Goal: Task Accomplishment & Management: Use online tool/utility

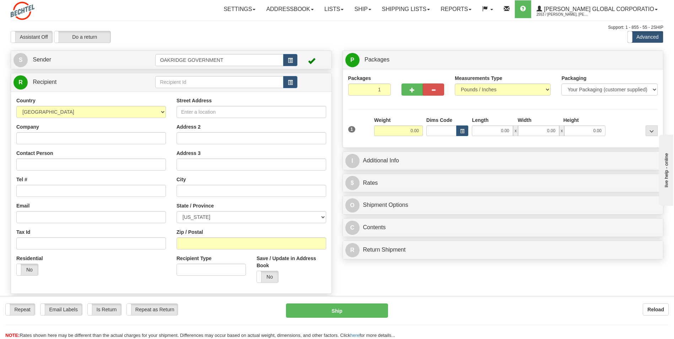
click at [349, 32] on div "Assistant On Assistant Off Do a return Do a return Previous Next Standard Advan…" at bounding box center [336, 37] width 663 height 12
click at [431, 15] on link "Shipping lists" at bounding box center [406, 9] width 59 height 18
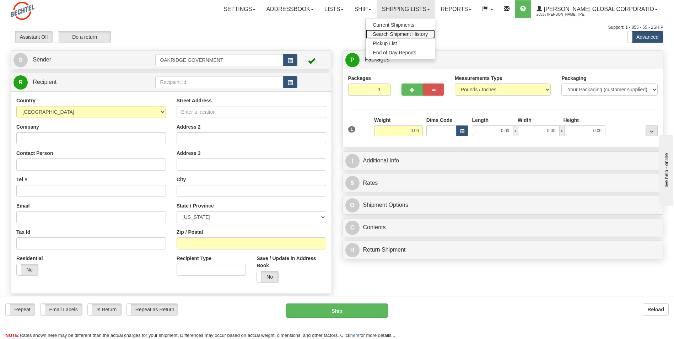
click at [413, 32] on span "Search Shipment History" at bounding box center [400, 34] width 55 height 6
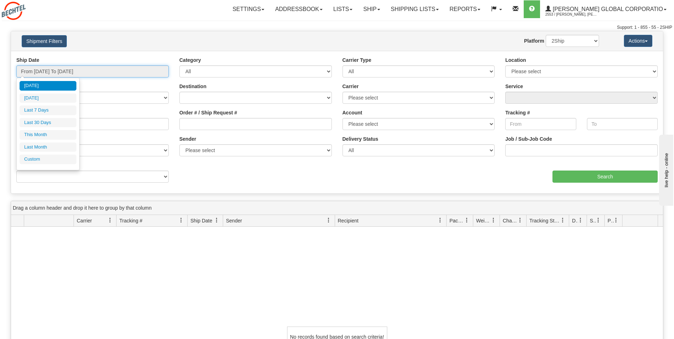
click at [58, 74] on input "From [DATE] To [DATE]" at bounding box center [92, 71] width 152 height 12
click at [34, 133] on li "This Month" at bounding box center [48, 135] width 57 height 10
type input "From 09/01/2025 To 09/30/2025"
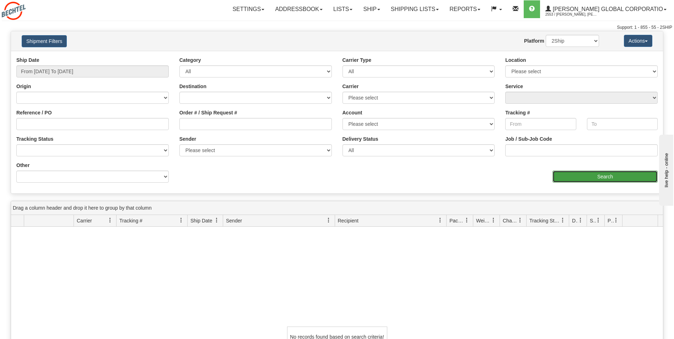
click at [579, 177] on input "Search" at bounding box center [604, 177] width 105 height 12
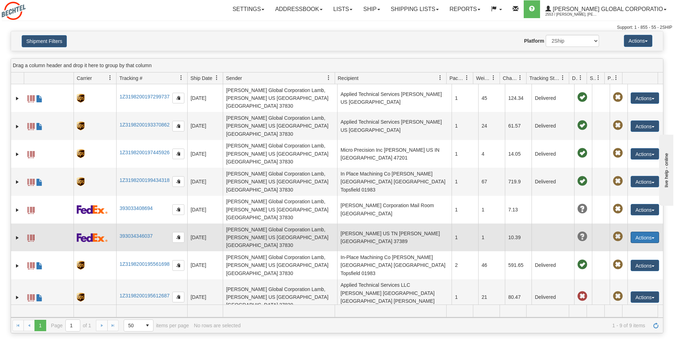
click at [649, 232] on button "Actions" at bounding box center [645, 237] width 28 height 11
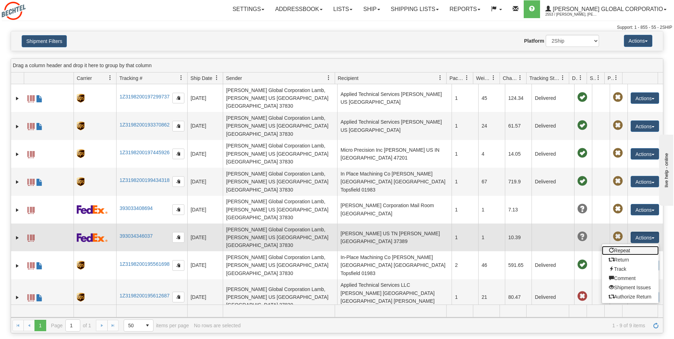
click at [619, 246] on link "Repeat" at bounding box center [630, 250] width 57 height 9
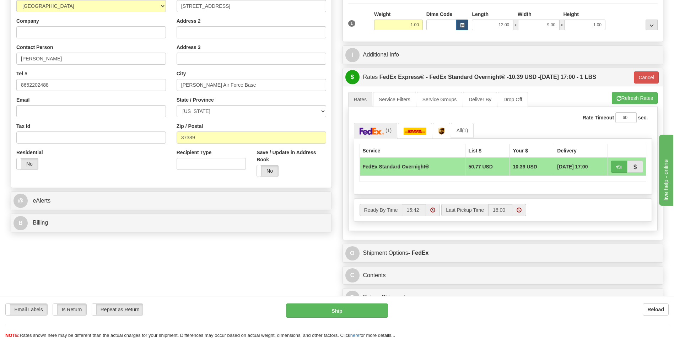
scroll to position [107, 0]
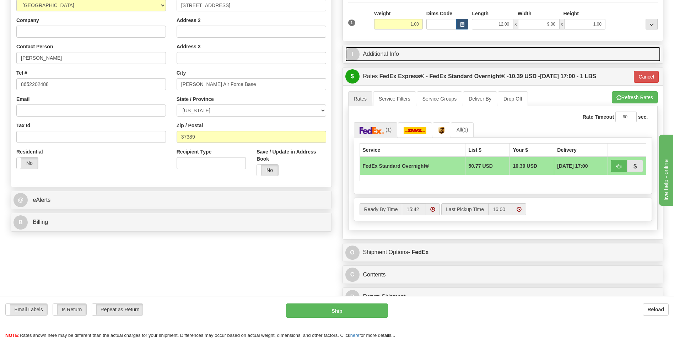
click at [435, 49] on link "I Additional Info" at bounding box center [502, 54] width 315 height 15
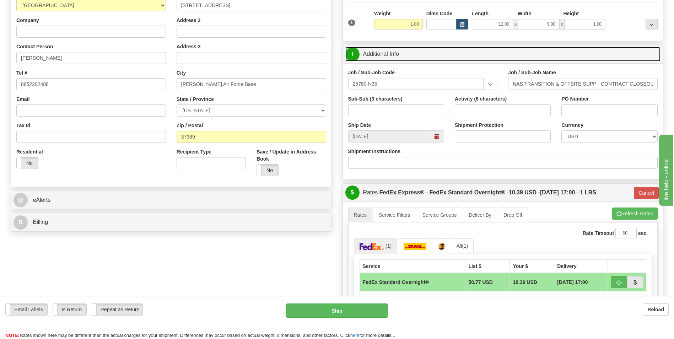
click at [429, 49] on link "I Additional Info" at bounding box center [502, 54] width 315 height 15
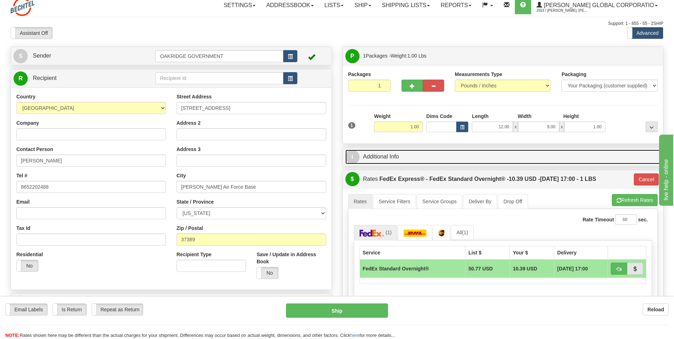
scroll to position [0, 0]
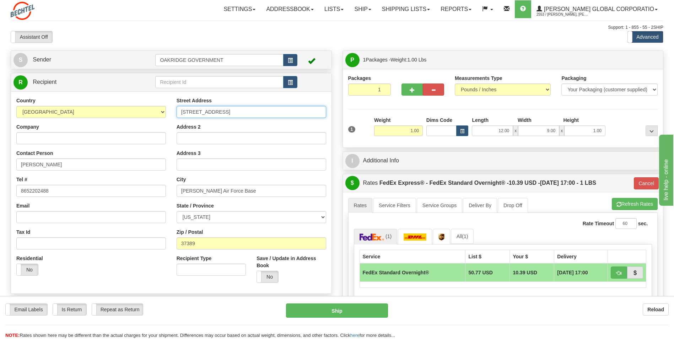
click at [240, 116] on input "710 Fourth Street" at bounding box center [252, 112] width 150 height 12
type input "7"
click at [243, 113] on input "774" at bounding box center [252, 112] width 150 height 12
type input "774 Newt Vanattia Rd"
type input "Hillsboro"
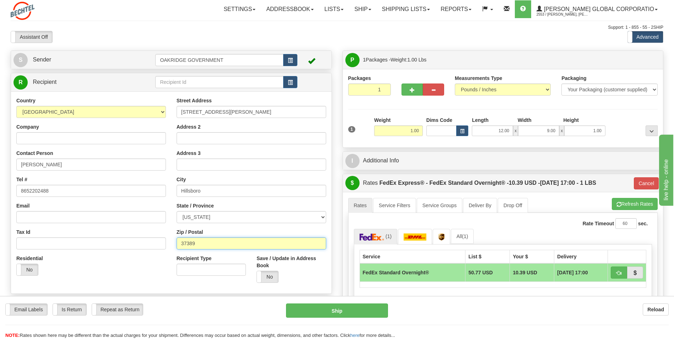
click at [233, 238] on input "37389" at bounding box center [252, 243] width 150 height 12
type input "37342"
click at [104, 272] on div "Residential Yes No" at bounding box center [91, 268] width 160 height 26
type input "05"
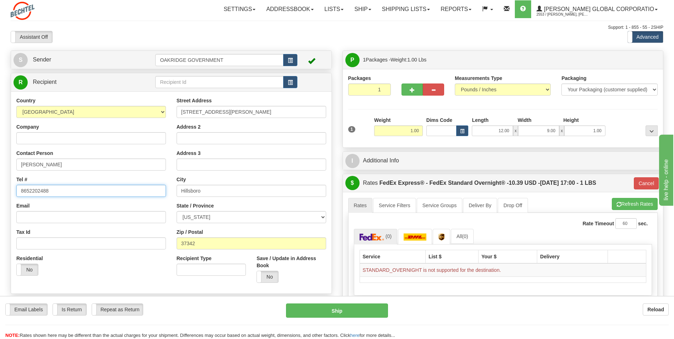
click at [64, 185] on input "8652202488" at bounding box center [91, 191] width 150 height 12
type input "8"
click at [621, 198] on div "A change has been made which could impact your rate estimate. To ensure the est…" at bounding box center [503, 198] width 310 height 0
click at [620, 205] on button "Refresh Rates" at bounding box center [635, 204] width 46 height 12
click at [396, 205] on link "Service Filters" at bounding box center [394, 205] width 43 height 15
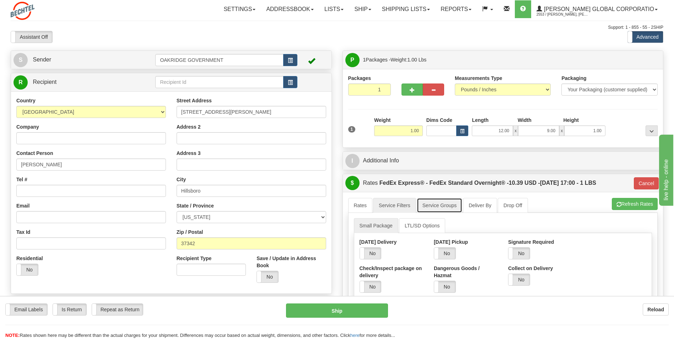
click at [443, 204] on link "Service Groups" at bounding box center [439, 205] width 45 height 15
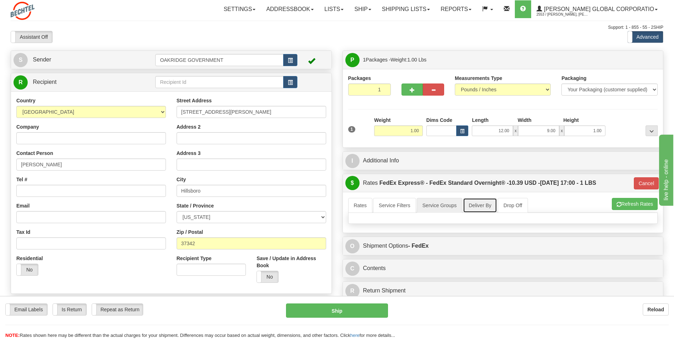
click at [473, 205] on link "Deliver By" at bounding box center [480, 205] width 34 height 15
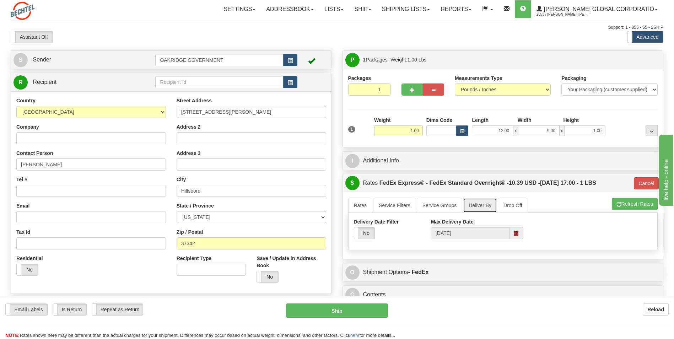
click at [496, 206] on link "Deliver By" at bounding box center [480, 205] width 34 height 15
click at [506, 205] on link "Drop Off" at bounding box center [513, 205] width 30 height 15
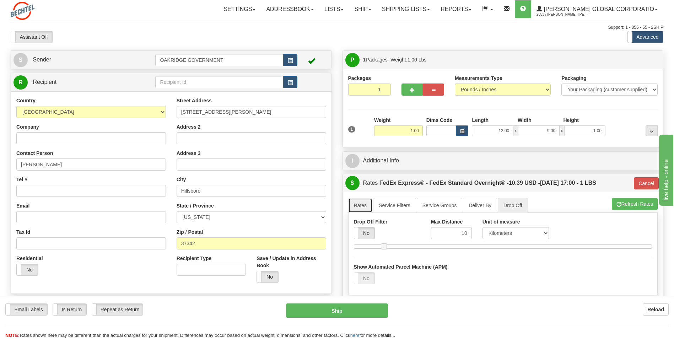
click at [353, 207] on link "Rates" at bounding box center [360, 205] width 25 height 15
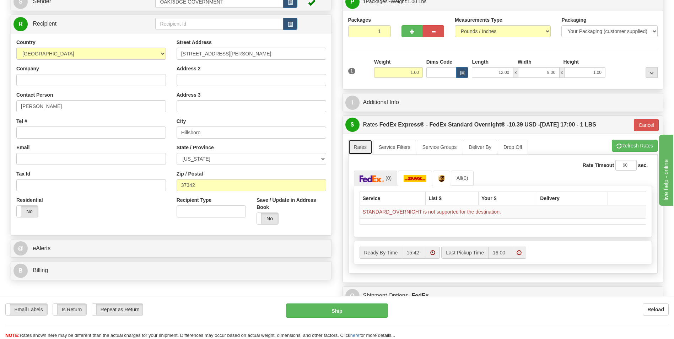
scroll to position [71, 0]
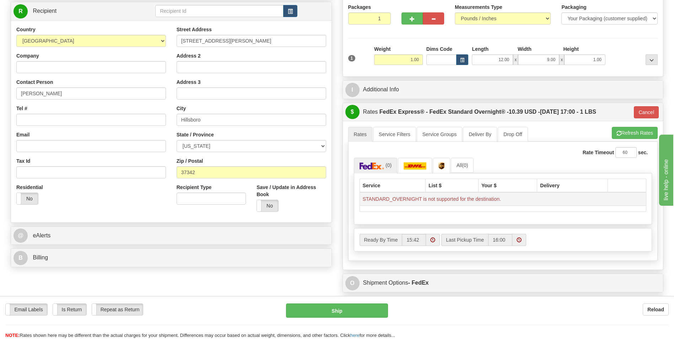
click at [400, 200] on td "STANDARD_OVERNIGHT is not supported for the destination." at bounding box center [503, 198] width 287 height 13
click at [635, 133] on button "Refresh Rates" at bounding box center [635, 133] width 46 height 12
type input "05"
click at [647, 112] on button "Cancel" at bounding box center [646, 112] width 25 height 12
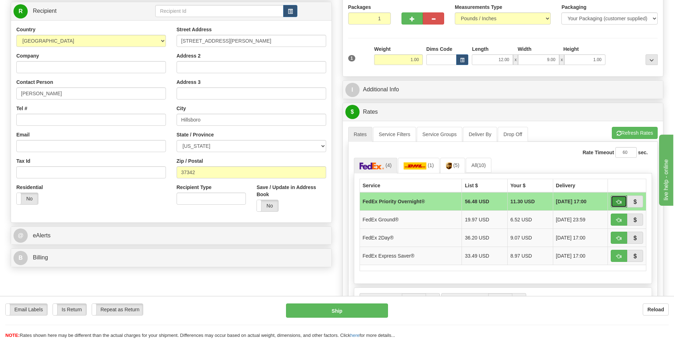
click at [618, 203] on span "button" at bounding box center [618, 202] width 5 height 5
type input "01"
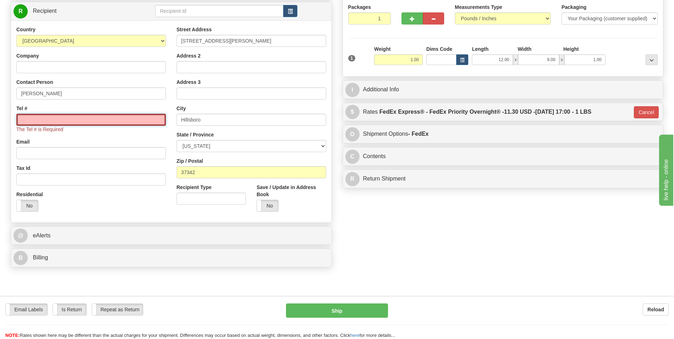
click at [56, 118] on input "Tel #" at bounding box center [91, 120] width 150 height 12
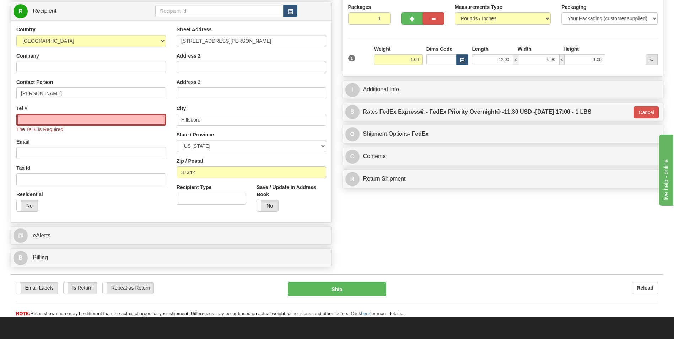
click at [66, 110] on div "Tel # The Tel # is Required" at bounding box center [91, 119] width 150 height 28
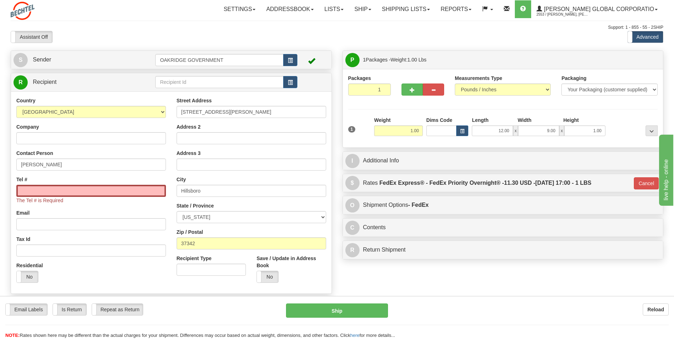
click at [112, 8] on div at bounding box center [62, 11] width 103 height 18
click at [415, 9] on link "Shipping lists" at bounding box center [406, 9] width 59 height 18
click at [417, 30] on link "Search Shipment History" at bounding box center [400, 33] width 69 height 9
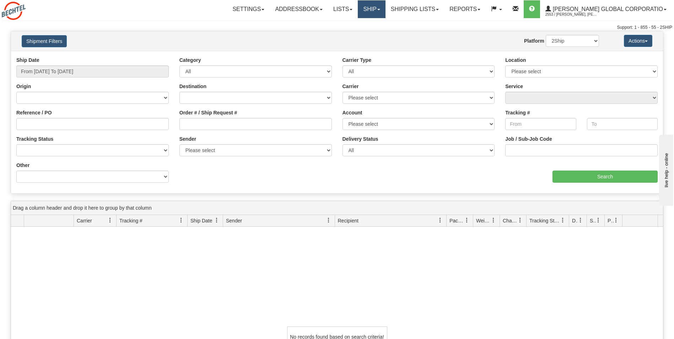
click at [385, 12] on link "Ship" at bounding box center [371, 9] width 27 height 18
click at [363, 23] on span "Ship Screen" at bounding box center [349, 25] width 27 height 6
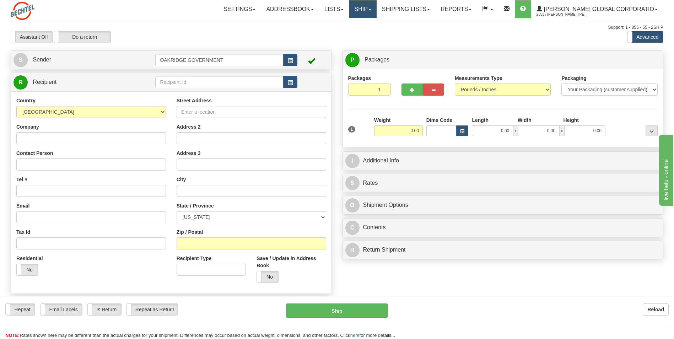
click at [376, 7] on link "Ship" at bounding box center [362, 9] width 27 height 18
click at [414, 5] on link "Shipping lists" at bounding box center [406, 9] width 59 height 18
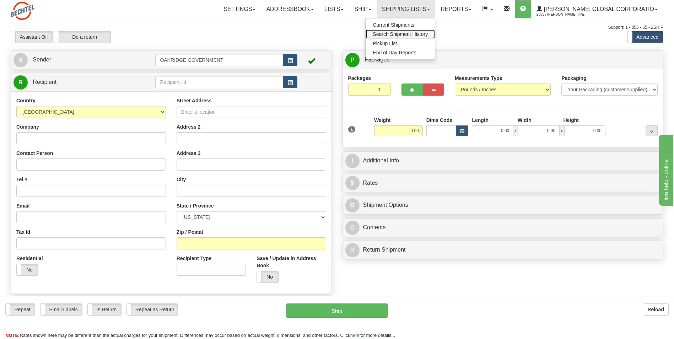
click at [404, 36] on span "Search Shipment History" at bounding box center [400, 34] width 55 height 6
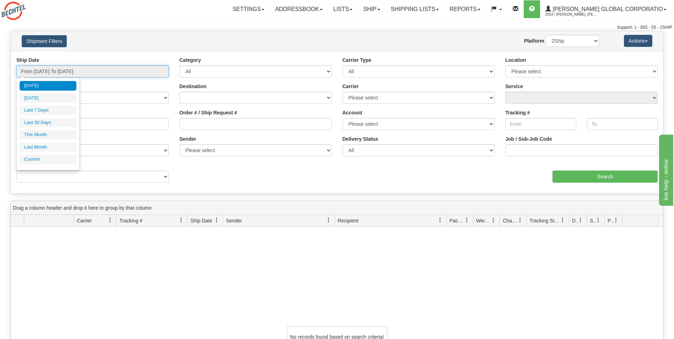
click at [145, 69] on input "From [DATE] To [DATE]" at bounding box center [92, 71] width 152 height 12
click at [51, 139] on li "This Month" at bounding box center [48, 135] width 57 height 10
type input "From [DATE] To [DATE]"
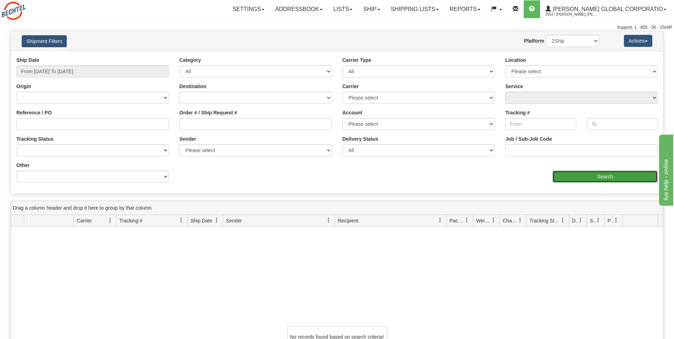
click at [607, 178] on input "Search" at bounding box center [604, 177] width 105 height 12
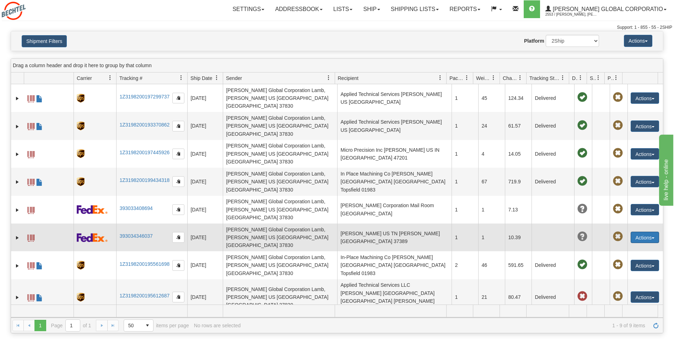
click at [636, 232] on button "Actions" at bounding box center [645, 237] width 28 height 11
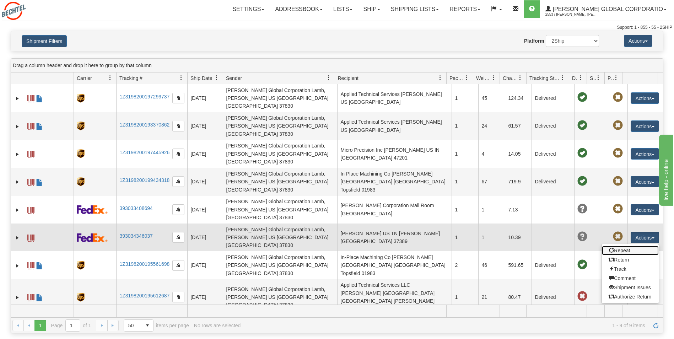
click at [634, 246] on link "Repeat" at bounding box center [630, 250] width 57 height 9
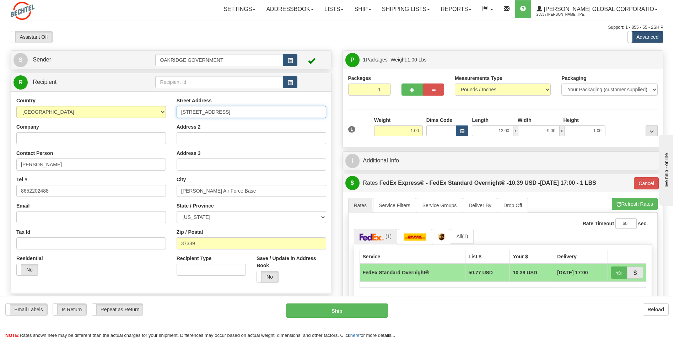
click at [229, 112] on input "710 Fourth Street" at bounding box center [252, 112] width 150 height 12
type input "7"
type input "774 Newt Vanattia RD"
drag, startPoint x: 242, startPoint y: 189, endPoint x: 143, endPoint y: 193, distance: 98.8
click at [144, 193] on div "Country AFGHANISTAN ALAND ISLANDS ALBANIA ALGERIA AMERICAN SAMOA ANDORRA ANGOLA…" at bounding box center [171, 192] width 320 height 191
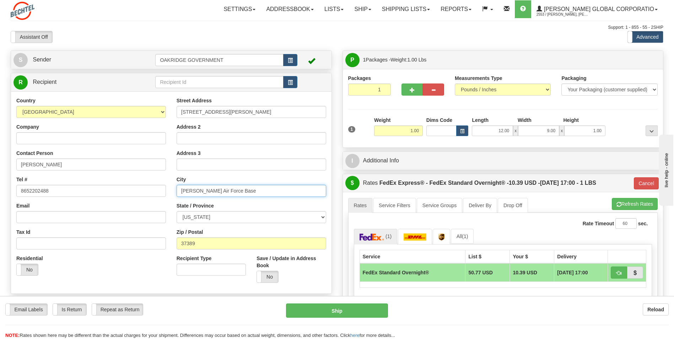
type input "h"
type input "Hillsboro"
type input "37342"
type input "05"
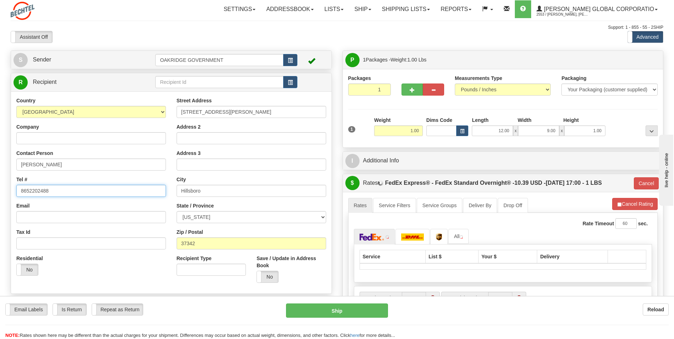
drag, startPoint x: 64, startPoint y: 189, endPoint x: -3, endPoint y: 190, distance: 67.5
click at [0, 190] on html "Training Course Close Toggle navigation Settings Shipping Preferences New Sende…" at bounding box center [337, 169] width 674 height 339
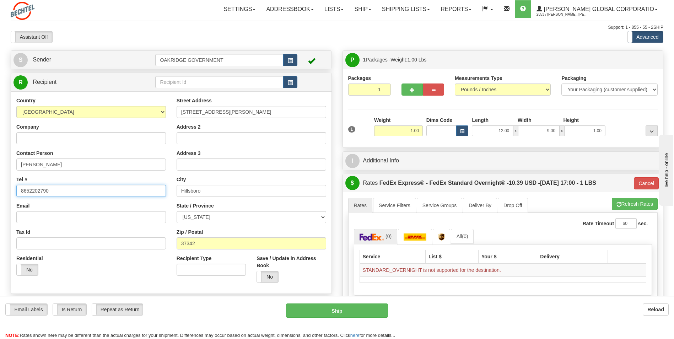
type input "8652202790"
click at [67, 209] on div "Email" at bounding box center [91, 212] width 150 height 21
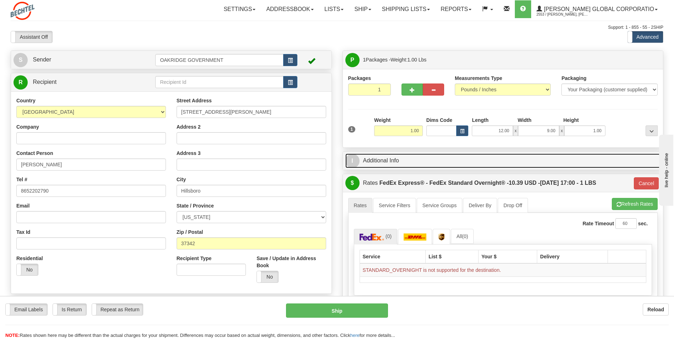
click at [422, 164] on link "I Additional Info" at bounding box center [502, 160] width 315 height 15
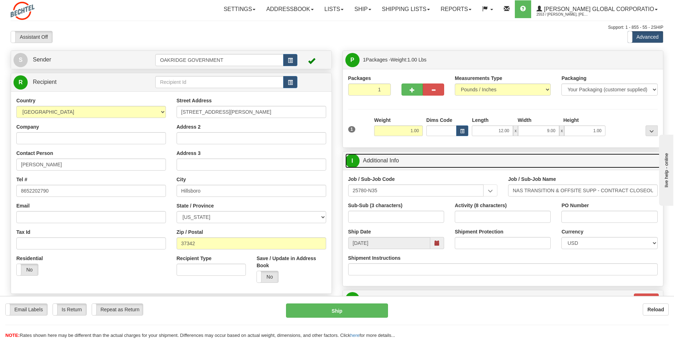
click at [382, 158] on link "I Additional Info" at bounding box center [502, 160] width 315 height 15
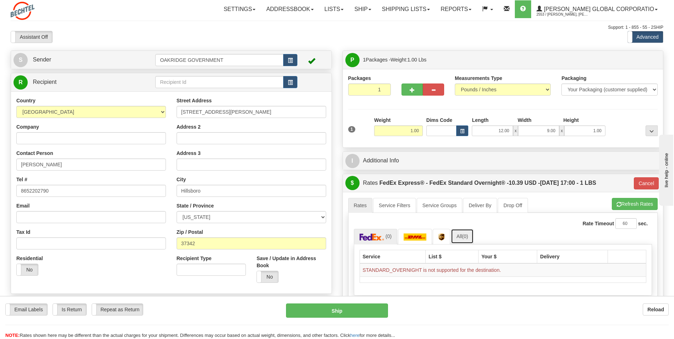
click at [461, 237] on link "All (0)" at bounding box center [462, 236] width 23 height 15
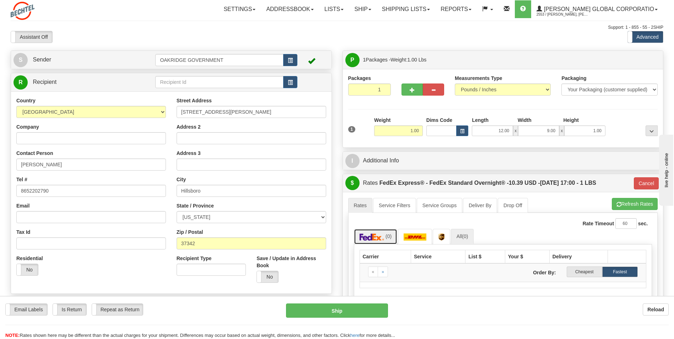
click at [375, 237] on img at bounding box center [372, 236] width 25 height 7
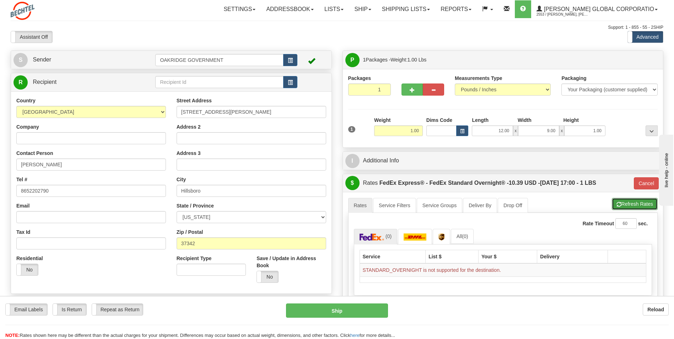
click at [627, 203] on button "Refresh Rates" at bounding box center [635, 204] width 46 height 12
type input "05"
click at [641, 185] on button "Cancel" at bounding box center [646, 183] width 25 height 12
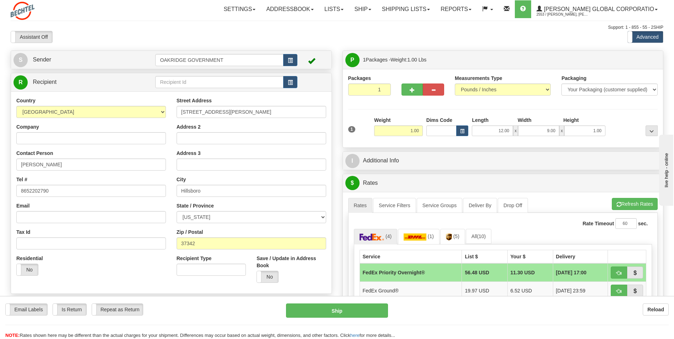
scroll to position [36, 0]
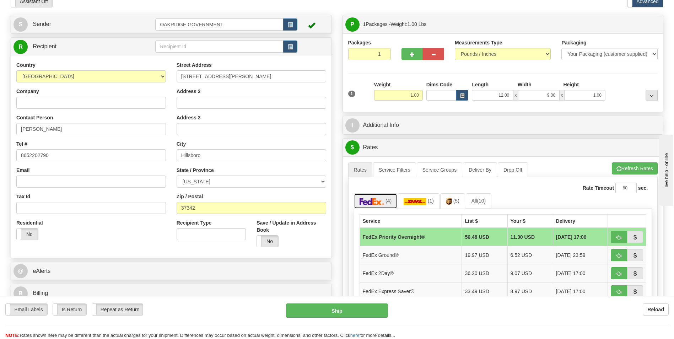
click at [381, 200] on img at bounding box center [372, 201] width 25 height 7
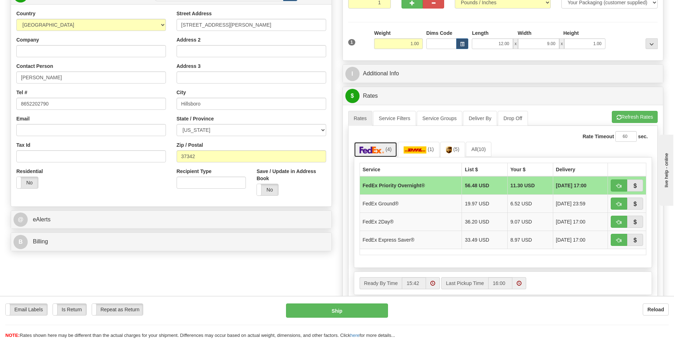
scroll to position [107, 0]
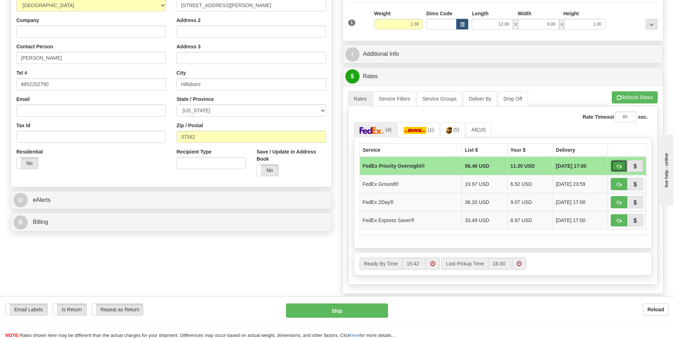
click at [620, 165] on span "button" at bounding box center [618, 166] width 5 height 5
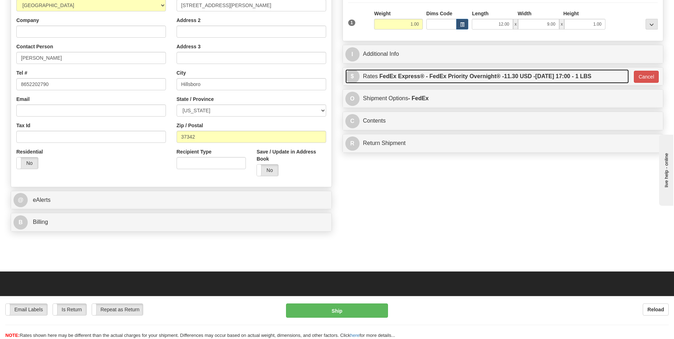
click at [517, 82] on label "FedEx Express® - FedEx Priority Overnight® - 11.30 USD - 09/15/2025 17:00 - 1 L…" at bounding box center [485, 76] width 212 height 14
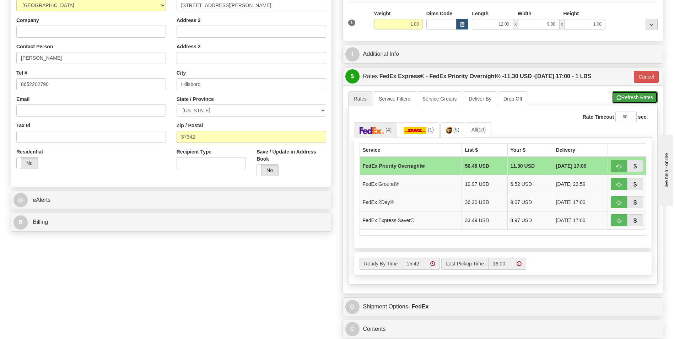
click at [634, 99] on button "Refresh Rates" at bounding box center [635, 97] width 46 height 12
type input "01"
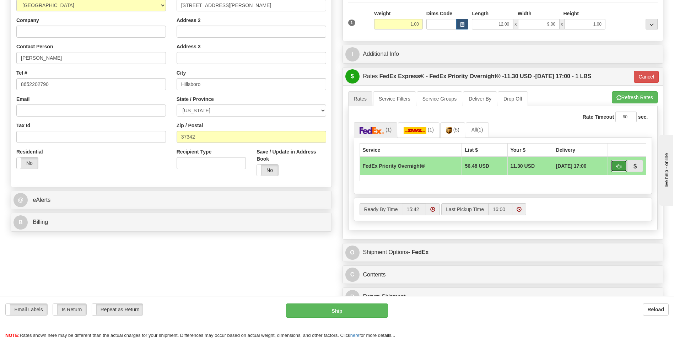
click at [617, 167] on span "button" at bounding box center [618, 166] width 5 height 5
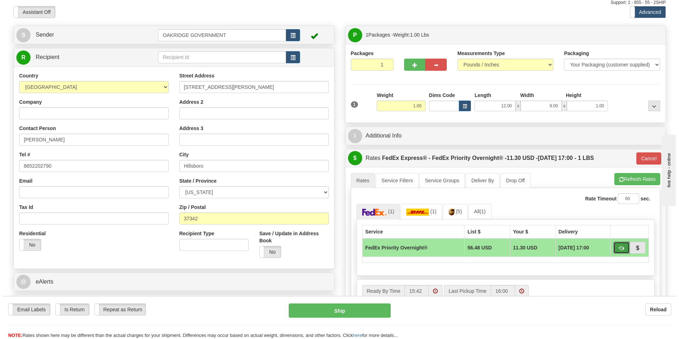
scroll to position [71, 0]
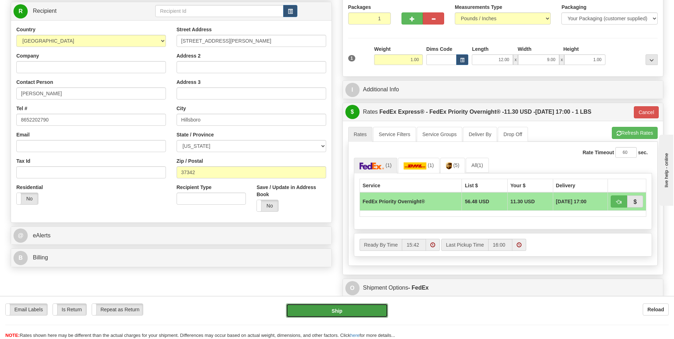
click at [312, 309] on button "Ship" at bounding box center [337, 310] width 102 height 14
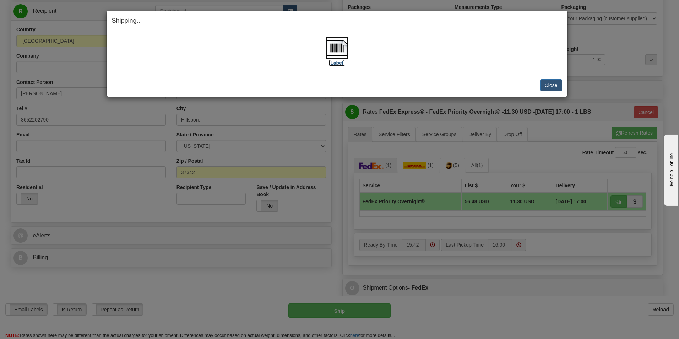
click at [331, 64] on label "[Label]" at bounding box center [337, 62] width 16 height 7
click at [341, 59] on img at bounding box center [337, 48] width 23 height 23
click at [555, 88] on button "Close" at bounding box center [551, 85] width 22 height 12
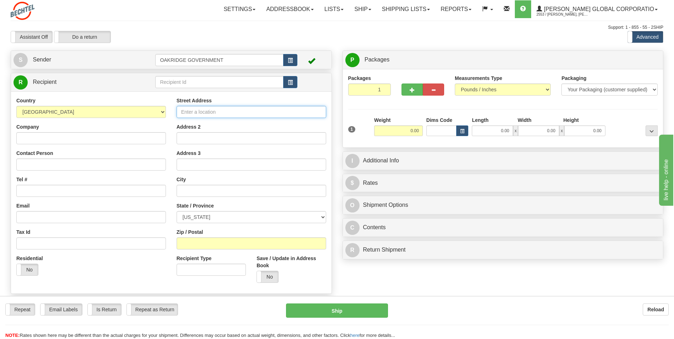
click at [223, 115] on input "Street Address" at bounding box center [252, 112] width 150 height 12
type input "2105 City West Blvd"
type input "J"
type input "Houston"
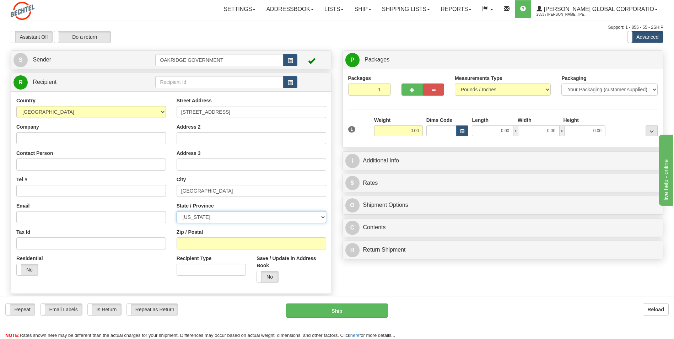
select select "TX"
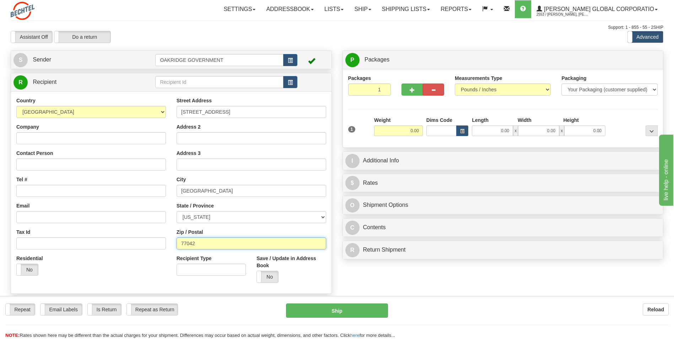
type input "77042"
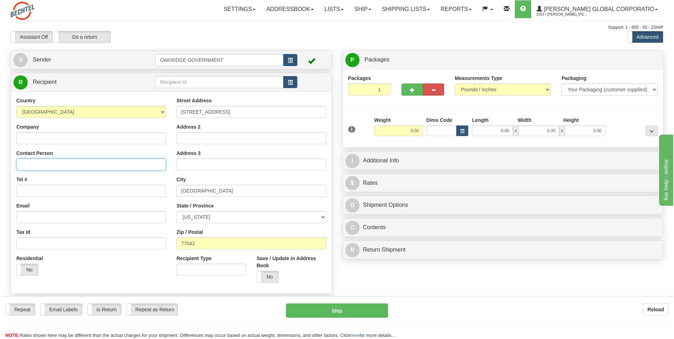
click at [42, 159] on input "Contact Person" at bounding box center [91, 164] width 150 height 12
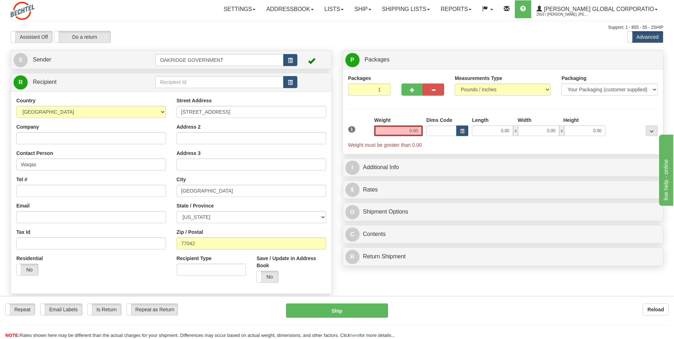
click at [334, 126] on div "Create a label for the return Create Pickup Without Label S Sender OAKRIDGE GOV…" at bounding box center [171, 195] width 332 height 291
click at [58, 166] on input "Waqas" at bounding box center [91, 164] width 150 height 12
type input "Waqas Khurshid"
click at [64, 191] on input "Tel #" at bounding box center [91, 191] width 150 height 12
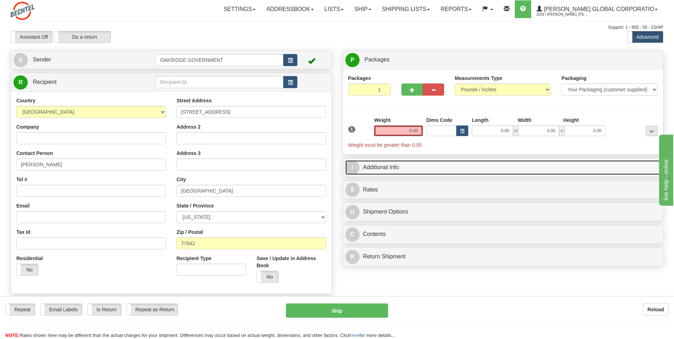
click at [404, 161] on link "I Additional Info" at bounding box center [502, 167] width 315 height 15
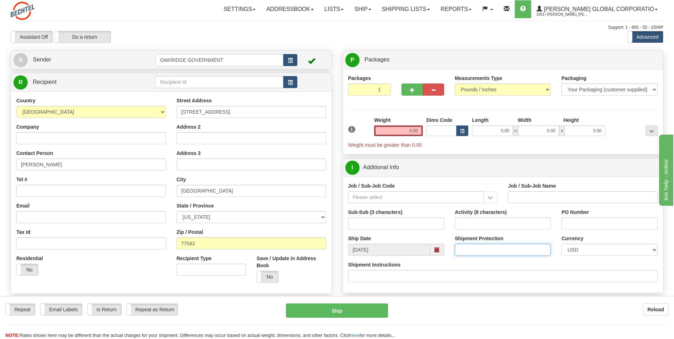
click at [469, 248] on input "Shipment Protection" at bounding box center [503, 250] width 96 height 12
type input "500"
click at [441, 236] on div "Ship Date 09/12/2025" at bounding box center [396, 245] width 107 height 21
click at [406, 131] on input "0.00" at bounding box center [398, 130] width 49 height 11
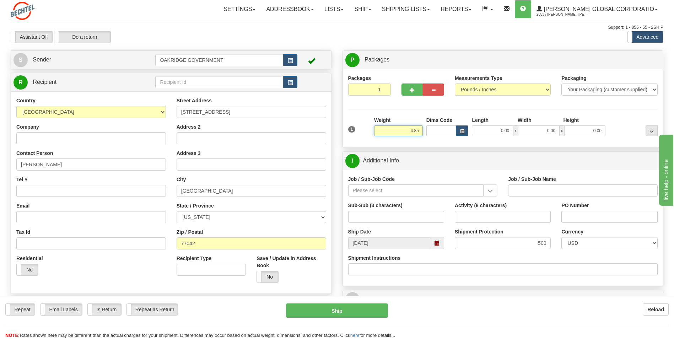
type input "4.85"
type input "19.00"
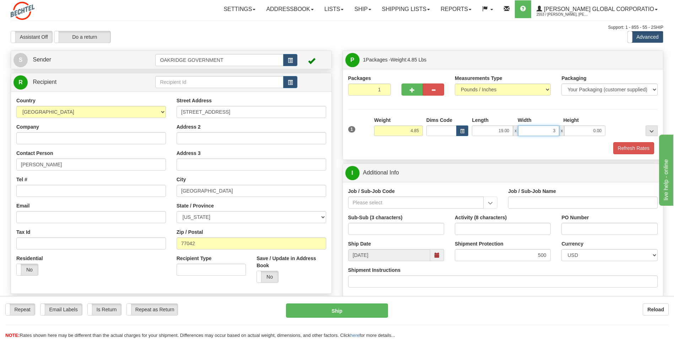
type input "3.00"
type input "12.00"
click at [414, 152] on div "Refresh Rates" at bounding box center [502, 148] width 313 height 12
click at [484, 157] on div "Packages 1 1 Measurements Type" at bounding box center [503, 114] width 320 height 91
click at [383, 204] on input "Job / Sub-Job Code" at bounding box center [416, 202] width 136 height 12
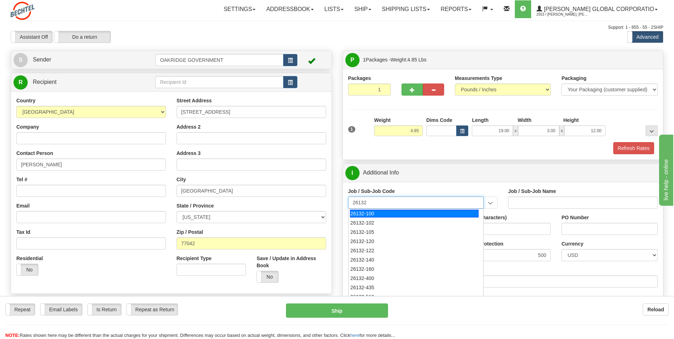
click at [371, 214] on div "26132-100" at bounding box center [414, 214] width 129 height 8
type input "26132-100"
type input "DRIFTWOOD LNG - HOME OFFICE - HOUSTON ACTIVITIES"
type input "26132-100"
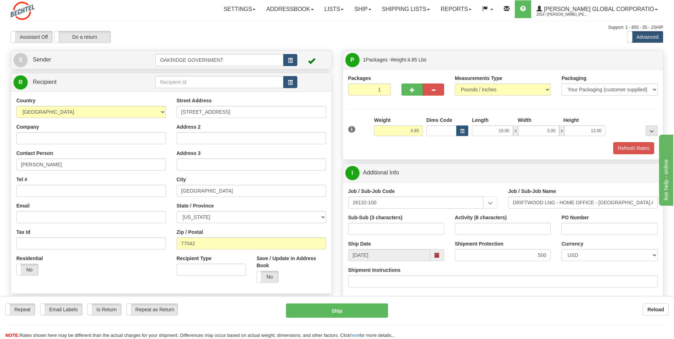
click at [494, 191] on div "Job / Sub-Job Code 26132-100 26132-100 26132-102 26132-105 26132-120 26132-122 …" at bounding box center [423, 198] width 150 height 21
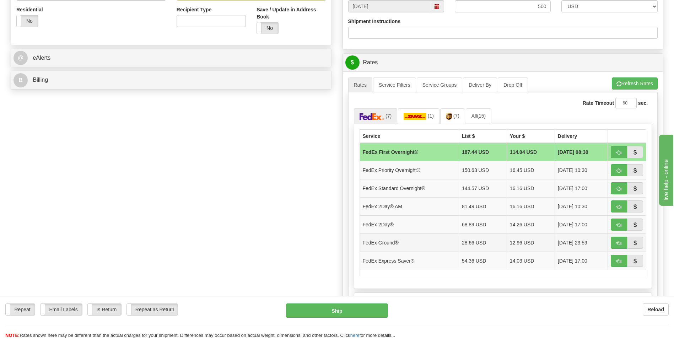
scroll to position [284, 0]
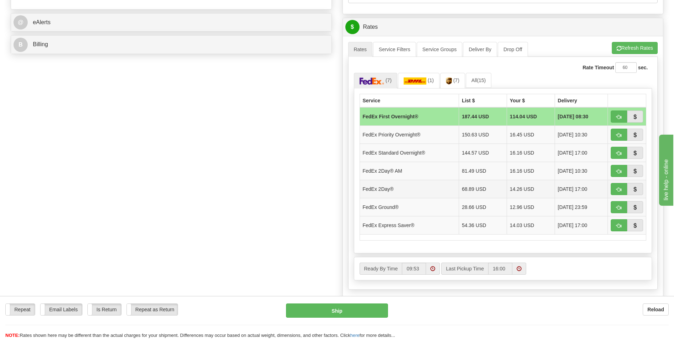
click at [385, 187] on td "FedEx 2Day®" at bounding box center [409, 189] width 99 height 18
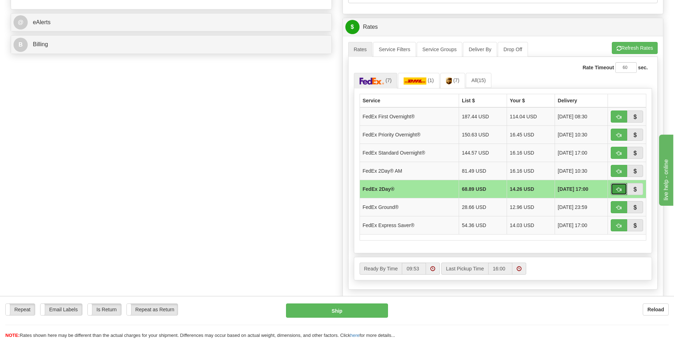
click at [618, 188] on span "button" at bounding box center [618, 189] width 5 height 5
type input "03"
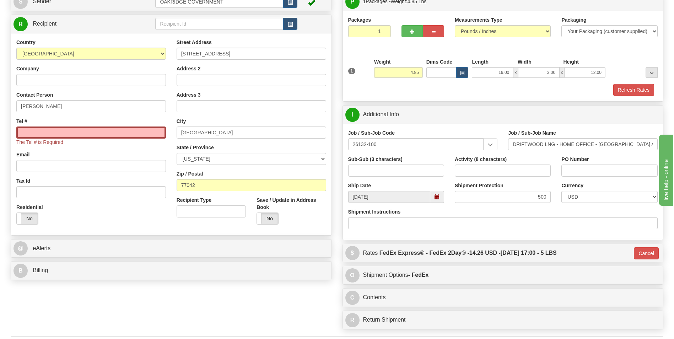
scroll to position [33, 0]
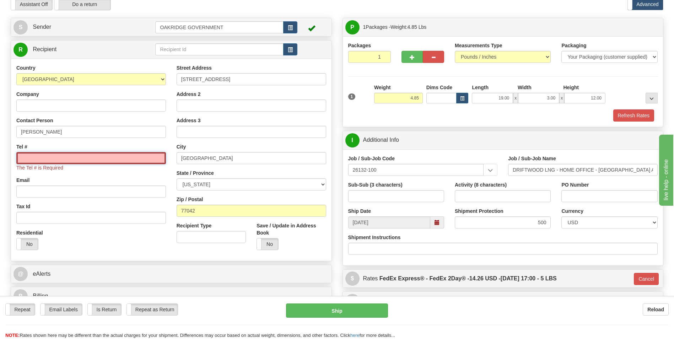
click at [52, 159] on input "Tel #" at bounding box center [91, 158] width 150 height 12
click at [50, 157] on input "Tel #" at bounding box center [91, 158] width 150 height 12
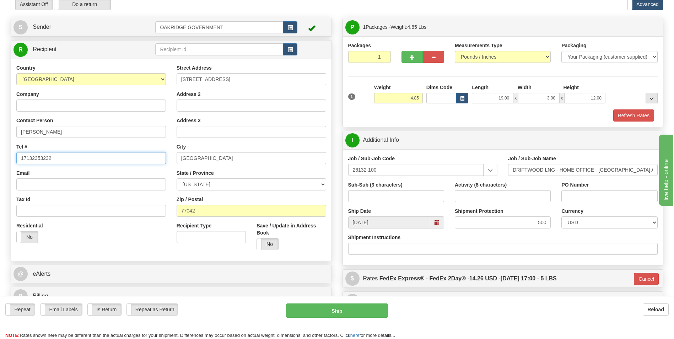
click at [51, 163] on input "17132353232" at bounding box center [91, 158] width 150 height 12
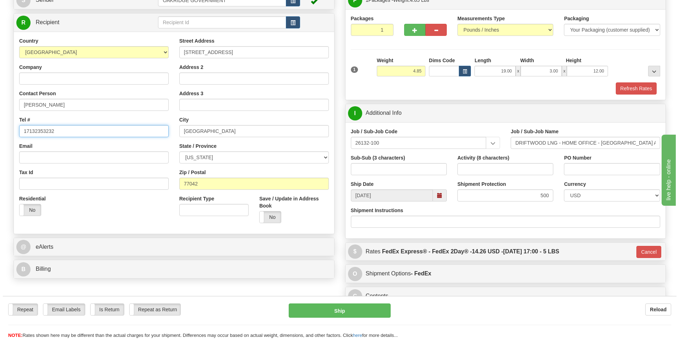
scroll to position [139, 0]
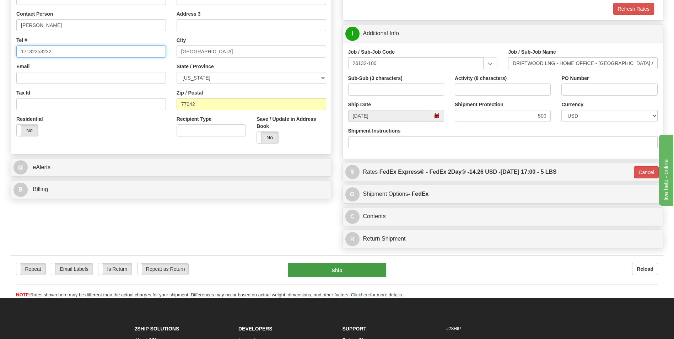
type input "17132353232"
click at [328, 266] on button "Ship" at bounding box center [337, 270] width 98 height 14
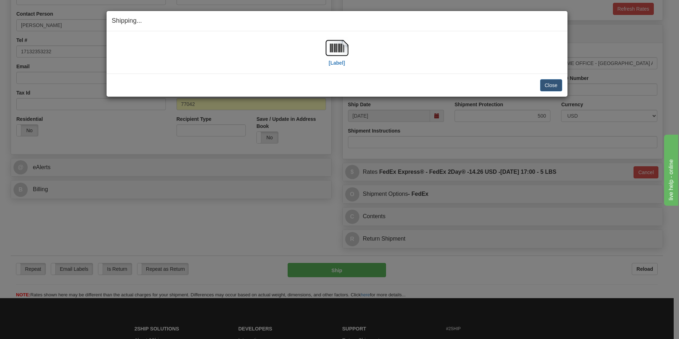
click at [334, 67] on div "[Label]" at bounding box center [337, 53] width 23 height 32
click at [334, 65] on label "[Label]" at bounding box center [337, 62] width 16 height 7
click at [333, 63] on label "[Label]" at bounding box center [337, 62] width 16 height 7
click at [543, 85] on button "Close" at bounding box center [551, 85] width 22 height 12
